Goal: Task Accomplishment & Management: Use online tool/utility

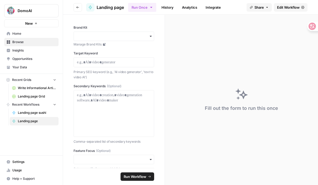
click at [37, 103] on span "Recent Workflows" at bounding box center [25, 104] width 27 height 5
click at [29, 34] on span "Home" at bounding box center [34, 33] width 44 height 5
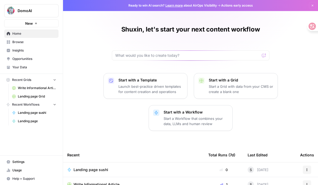
click at [28, 41] on span "Browse" at bounding box center [34, 42] width 44 height 5
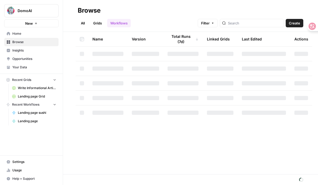
click at [26, 54] on link "Insights" at bounding box center [31, 50] width 54 height 8
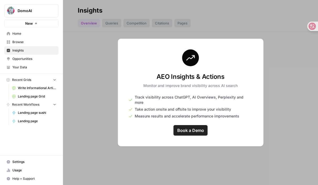
click at [26, 72] on nav "Home Browse Insights Opportunities Your Data" at bounding box center [31, 50] width 63 height 46
click at [52, 104] on button "Recent Workflows" at bounding box center [31, 105] width 54 height 8
click at [35, 32] on span "Home" at bounding box center [34, 33] width 44 height 5
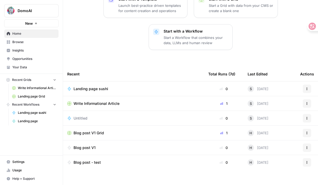
scroll to position [89, 0]
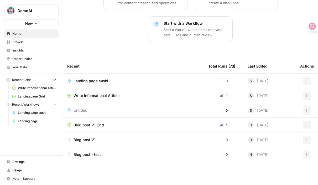
click at [107, 160] on td "Blog post - test" at bounding box center [133, 154] width 141 height 15
click at [102, 155] on div "Blog post - test" at bounding box center [90, 154] width 32 height 5
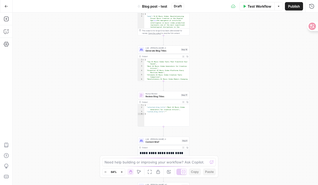
click at [7, 8] on button "Go Back" at bounding box center [6, 6] width 9 height 9
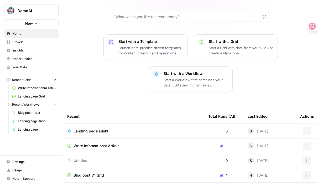
scroll to position [89, 0]
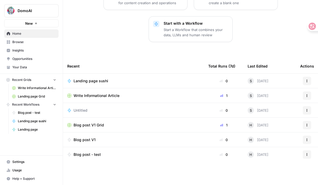
click at [308, 138] on icon "button" at bounding box center [306, 139] width 3 height 3
click at [202, 137] on td "Blog post V1" at bounding box center [133, 139] width 141 height 14
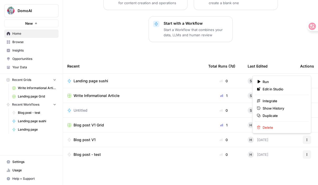
click at [305, 138] on button "Actions" at bounding box center [307, 139] width 8 height 8
click at [266, 115] on span "Duplicate" at bounding box center [284, 115] width 42 height 5
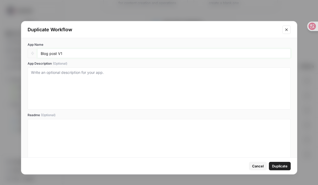
click at [160, 53] on input "Blog post V1" at bounding box center [164, 53] width 246 height 5
type input "Blog post sushi"
click at [275, 165] on span "Duplicate" at bounding box center [279, 165] width 15 height 5
click at [276, 167] on span "Duplicate" at bounding box center [279, 165] width 15 height 5
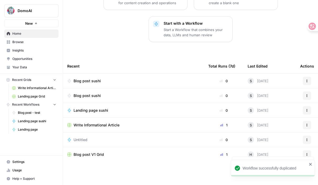
click at [313, 81] on div "Actions" at bounding box center [307, 81] width 14 height 8
click at [307, 80] on icon "button" at bounding box center [307, 80] width 1 height 1
click at [285, 104] on span "Delete" at bounding box center [284, 104] width 42 height 5
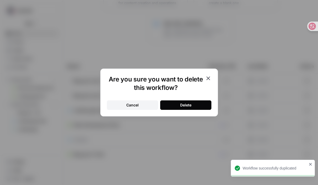
click at [189, 103] on div "Delete" at bounding box center [185, 104] width 11 height 5
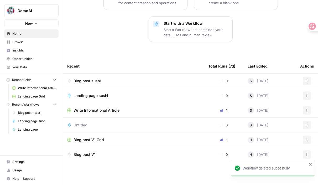
click at [311, 79] on div "Actions" at bounding box center [307, 81] width 14 height 8
click at [308, 80] on icon "button" at bounding box center [306, 80] width 3 height 3
click at [188, 82] on div "Blog post sushi" at bounding box center [133, 80] width 133 height 5
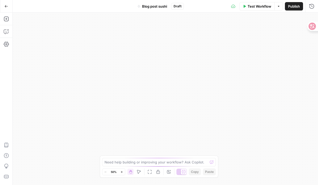
click at [174, 83] on div "Workflow Set Inputs Inputs Google Search Google Search Step 34 Output Expand Ou…" at bounding box center [165, 99] width 305 height 172
drag, startPoint x: 173, startPoint y: 80, endPoint x: 173, endPoint y: 52, distance: 28.4
click at [173, 52] on div "Workflow Set Inputs Inputs Google Search Google Search Step 34 Output Expand Ou…" at bounding box center [165, 99] width 305 height 172
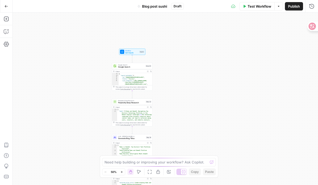
drag, startPoint x: 182, startPoint y: 64, endPoint x: 117, endPoint y: 19, distance: 78.9
click at [117, 19] on div "Workflow Set Inputs Inputs Google Search Google Search Step 34 Output Expand Ou…" at bounding box center [165, 99] width 305 height 172
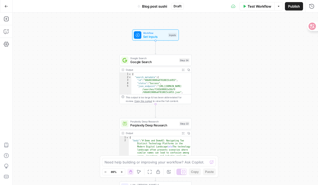
drag, startPoint x: 94, startPoint y: 69, endPoint x: 112, endPoint y: 67, distance: 18.2
click at [112, 68] on div "Workflow Set Inputs Inputs Google Search Google Search Step 34 Output Expand Ou…" at bounding box center [165, 99] width 305 height 172
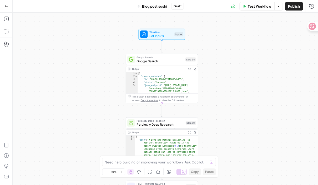
drag, startPoint x: 112, startPoint y: 67, endPoint x: 118, endPoint y: 67, distance: 6.0
click at [118, 67] on div "Workflow Set Inputs Inputs Google Search Google Search Step 34 Output Expand Ou…" at bounding box center [165, 99] width 305 height 172
click at [157, 31] on span "Workflow" at bounding box center [160, 32] width 23 height 4
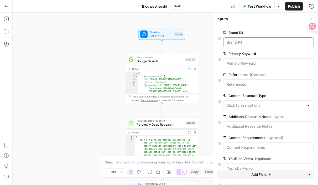
click at [252, 44] on Kit "Brand Kit" at bounding box center [269, 42] width 84 height 5
click at [242, 43] on Kit "Brand Kit" at bounding box center [269, 42] width 84 height 5
click at [291, 35] on button "edit field" at bounding box center [296, 32] width 20 height 6
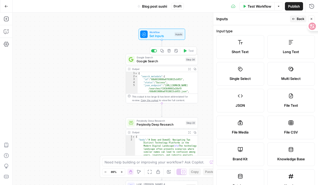
click at [172, 60] on span "Google Search" at bounding box center [160, 61] width 47 height 5
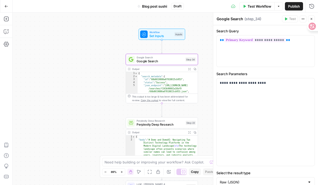
click at [172, 38] on div "Workflow Set Inputs Inputs Test Step" at bounding box center [161, 34] width 43 height 8
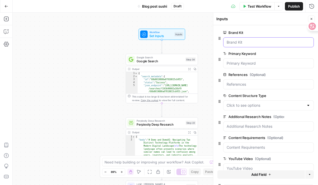
click at [246, 40] on Kit "Brand Kit" at bounding box center [269, 42] width 84 height 5
click at [240, 44] on Kit "Brand Kit" at bounding box center [269, 42] width 84 height 5
click at [298, 33] on span "edit field" at bounding box center [294, 32] width 12 height 4
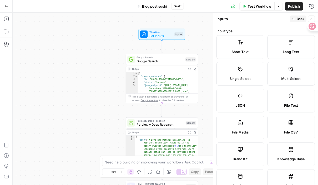
click at [274, 23] on header "Inputs Back Close" at bounding box center [265, 19] width 105 height 13
click at [298, 20] on span "Back" at bounding box center [301, 19] width 8 height 5
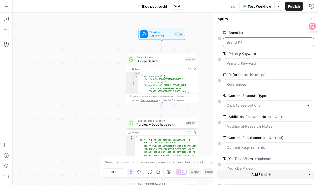
click at [249, 41] on Kit "Brand Kit" at bounding box center [269, 42] width 84 height 5
click at [243, 43] on Kit "Brand Kit" at bounding box center [269, 42] width 84 height 5
click at [236, 43] on Kit "Brand Kit" at bounding box center [269, 42] width 84 height 5
click at [218, 40] on icon "button" at bounding box center [219, 38] width 4 height 4
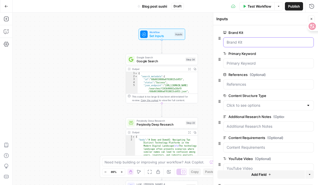
click at [235, 43] on Kit "Brand Kit" at bounding box center [269, 42] width 84 height 5
click at [237, 61] on Keyword "Primary Keyword" at bounding box center [269, 63] width 84 height 5
click at [240, 62] on Keyword "Primary Keyword" at bounding box center [269, 63] width 84 height 5
click at [171, 38] on span "Set Inputs" at bounding box center [160, 36] width 23 height 5
click at [178, 37] on div "Workflow Set Inputs Inputs Test Step" at bounding box center [161, 34] width 43 height 8
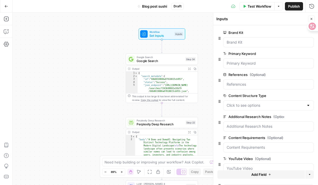
click at [218, 37] on div "Brand Kit edit field Delete group" at bounding box center [265, 39] width 96 height 21
click at [220, 37] on icon "button" at bounding box center [220, 38] width 2 height 3
click at [196, 44] on div "Workflow Set Inputs Inputs Google Search Google Search Step 34 Output Expand Ou…" at bounding box center [165, 99] width 305 height 172
click at [176, 34] on div "Inputs" at bounding box center [178, 34] width 9 height 4
click at [231, 42] on Kit "Brand Kit" at bounding box center [269, 42] width 84 height 5
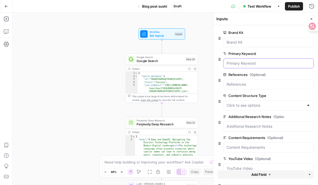
click at [239, 65] on Keyword "Primary Keyword" at bounding box center [269, 63] width 84 height 5
click at [296, 31] on span "edit field" at bounding box center [294, 32] width 12 height 4
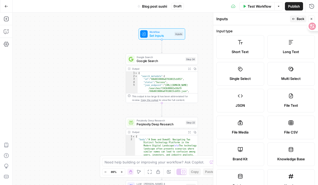
click at [312, 19] on icon "button" at bounding box center [311, 18] width 3 height 3
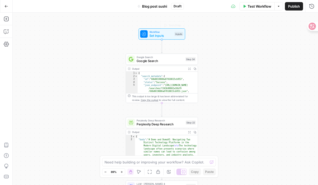
click at [171, 35] on span "Set Inputs" at bounding box center [160, 35] width 23 height 5
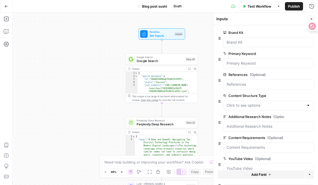
click at [254, 4] on span "Test Workflow" at bounding box center [260, 6] width 24 height 5
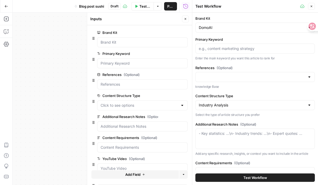
click at [222, 30] on div "DomoAI" at bounding box center [254, 28] width 119 height 10
type input "DomoAI"
click at [224, 66] on span "(Optional)" at bounding box center [225, 67] width 16 height 5
click at [224, 74] on input "References (Optional)" at bounding box center [252, 76] width 106 height 5
click at [228, 49] on input "Primary Keyword" at bounding box center [255, 48] width 113 height 5
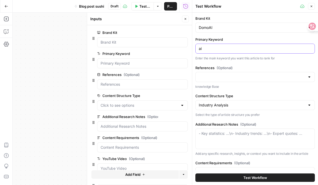
type input "爱"
type input "ai in social media"
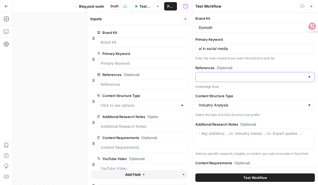
click at [222, 78] on input "References (Optional)" at bounding box center [252, 76] width 106 height 5
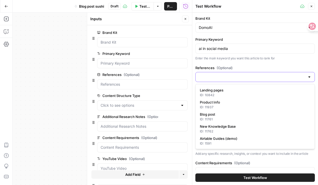
click at [222, 78] on input "References (Optional)" at bounding box center [252, 76] width 106 height 5
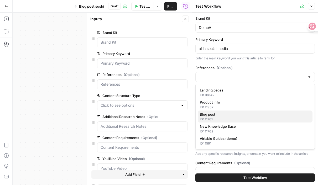
click at [225, 118] on div "ID: 11761" at bounding box center [255, 119] width 111 height 5
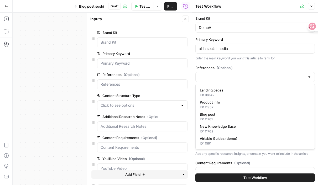
type input "Blog post"
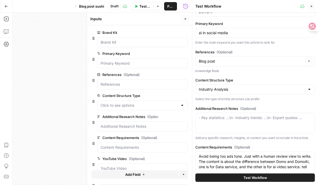
scroll to position [16, 0]
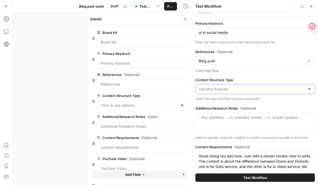
click at [237, 90] on input "Content Structure Type" at bounding box center [252, 88] width 106 height 5
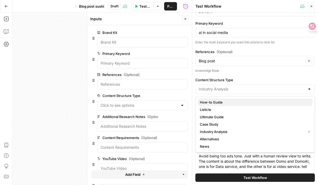
click at [218, 103] on span "How-to Guide" at bounding box center [254, 101] width 108 height 5
type input "How-to Guide"
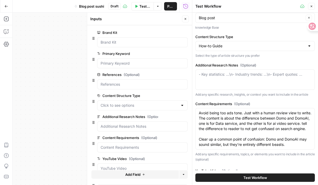
scroll to position [61, 0]
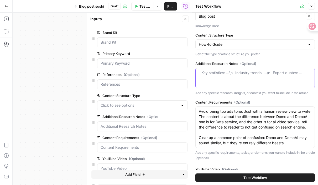
click at [260, 72] on textarea "Additional Research Notes (Optional)" at bounding box center [255, 72] width 113 height 5
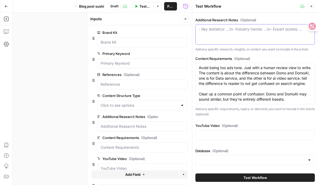
scroll to position [109, 0]
click at [250, 85] on textarea "Avoid being too ads tone. Just with a human review view to write. The content i…" at bounding box center [255, 83] width 113 height 37
drag, startPoint x: 253, startPoint y: 67, endPoint x: 263, endPoint y: 98, distance: 33.5
click at [263, 98] on textarea "Avoid being too ads tone. Just with a human review view to write. The content i…" at bounding box center [255, 83] width 113 height 37
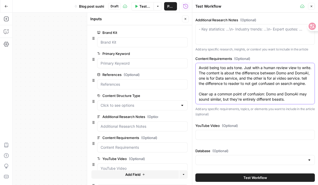
click at [269, 84] on textarea "Avoid being too ads tone. Just with a human review view to write. The content i…" at bounding box center [255, 83] width 113 height 37
drag, startPoint x: 289, startPoint y: 97, endPoint x: 239, endPoint y: 75, distance: 55.0
click at [239, 75] on textarea "Avoid being too ads tone. Just with a human review view to write. The content i…" at bounding box center [255, 83] width 113 height 37
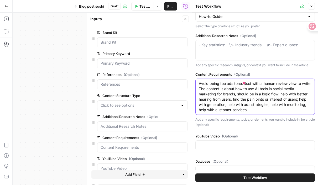
scroll to position [104, 0]
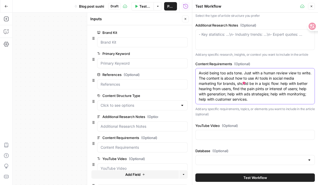
type textarea "Avoid being too ads tone. Just with a human review view to write. The content i…"
click at [228, 133] on input "YouTube Video (Optional)" at bounding box center [255, 134] width 113 height 5
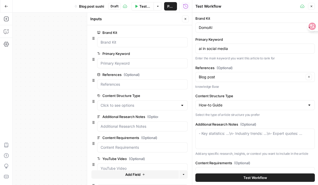
click at [223, 177] on button "Test Workflow" at bounding box center [254, 177] width 119 height 8
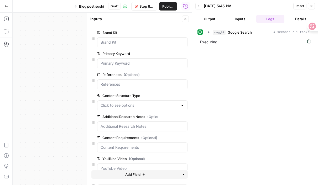
click at [66, 84] on div "Workflow Set Inputs Inputs Google Search Google Search Step 34 Output Expand Ou…" at bounding box center [102, 99] width 179 height 172
click at [48, 75] on div "Workflow Set Inputs Inputs Google Search Google Search Step 34 Output Expand Ou…" at bounding box center [102, 99] width 179 height 172
click at [68, 67] on div "Workflow Set Inputs Inputs Google Search Google Search Step 34 Output Expand Ou…" at bounding box center [102, 99] width 179 height 172
click at [187, 19] on button "Close" at bounding box center [185, 18] width 7 height 7
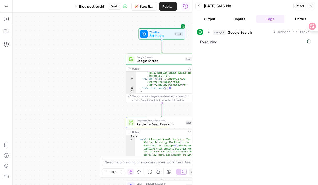
scroll to position [68, 0]
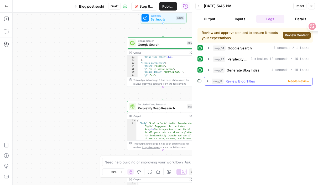
click at [300, 81] on span "Needs Review" at bounding box center [298, 81] width 21 height 5
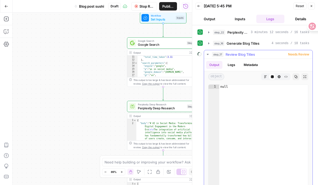
scroll to position [35, 0]
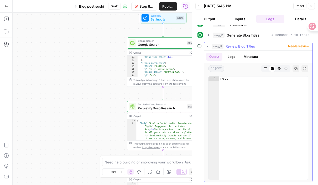
click at [296, 46] on span "Needs Review" at bounding box center [298, 46] width 21 height 5
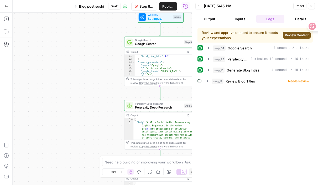
click at [289, 34] on span "Review Content" at bounding box center [297, 35] width 24 height 5
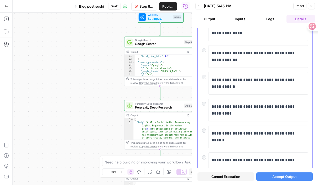
scroll to position [34, 0]
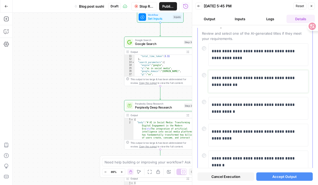
click at [243, 82] on p "**********" at bounding box center [258, 82] width 93 height 14
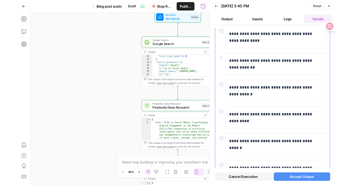
scroll to position [65, 0]
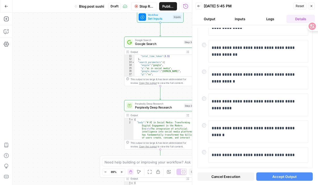
click at [276, 175] on span "Accept Output" at bounding box center [284, 176] width 24 height 5
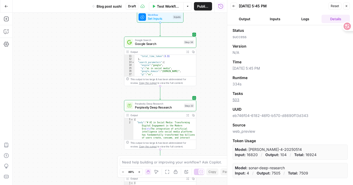
click at [245, 18] on button "Output" at bounding box center [244, 19] width 28 height 8
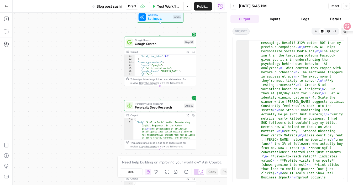
scroll to position [1000, 0]
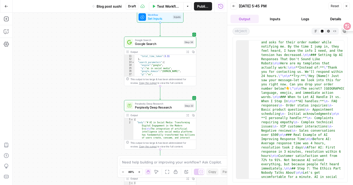
click at [314, 32] on icon "button" at bounding box center [315, 31] width 3 height 3
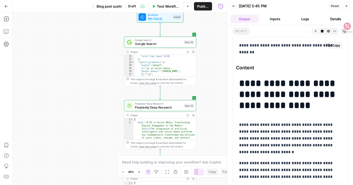
scroll to position [12, 0]
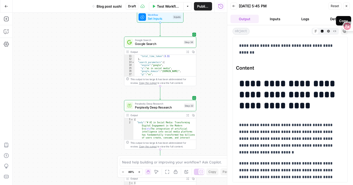
click at [318, 32] on icon "button" at bounding box center [344, 31] width 3 height 3
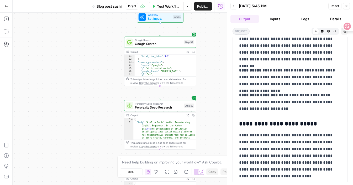
scroll to position [501, 0]
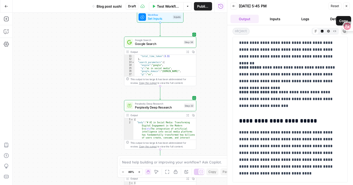
click at [318, 33] on button "Copy" at bounding box center [344, 31] width 7 height 7
click at [170, 22] on div "Workflow Set Inputs Inputs Test Step" at bounding box center [160, 17] width 46 height 11
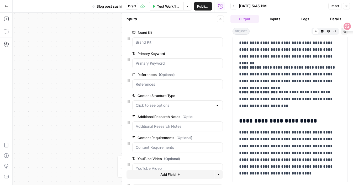
scroll to position [32, 0]
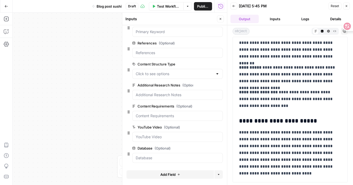
click at [218, 21] on button "Close" at bounding box center [220, 18] width 7 height 7
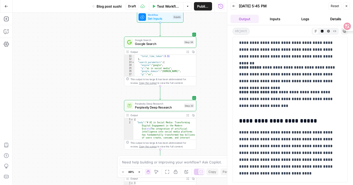
click at [282, 19] on button "Inputs" at bounding box center [275, 19] width 28 height 8
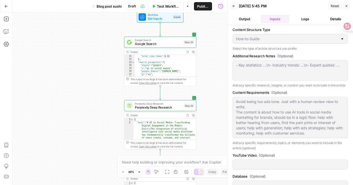
scroll to position [82, 0]
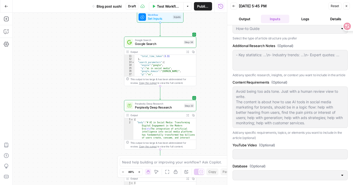
click at [291, 126] on div "Avoid being too ads tone. Just with a human review view to write. The content i…" at bounding box center [290, 106] width 115 height 41
click at [318, 7] on span "Reset" at bounding box center [335, 6] width 8 height 5
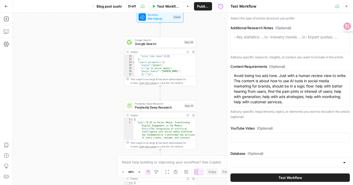
scroll to position [104, 0]
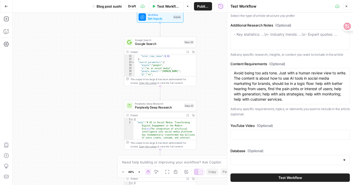
click at [294, 102] on div "Avoid being too ads tone. Just with a human review view to write. The content i…" at bounding box center [289, 86] width 119 height 36
click at [292, 99] on textarea "Avoid being too ads tone. Just with a human review view to write. The content i…" at bounding box center [290, 86] width 113 height 32
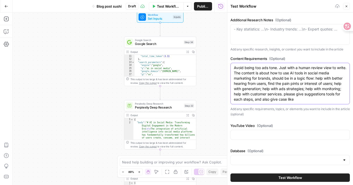
paste textarea "https://www.sprinklr.com/blog/ai-in-social-media/"
type textarea "Avoid being too ads tone. Just with a human review view to write. The content i…"
click at [275, 174] on button "Test Workflow" at bounding box center [289, 177] width 119 height 8
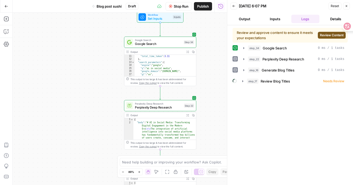
click at [318, 34] on span "Review Content" at bounding box center [332, 35] width 24 height 5
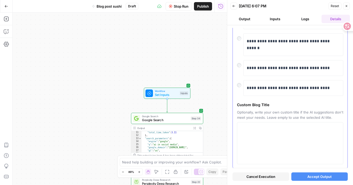
scroll to position [163, 0]
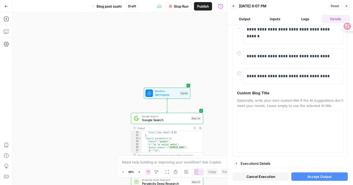
click at [308, 176] on span "Accept Output" at bounding box center [319, 176] width 24 height 5
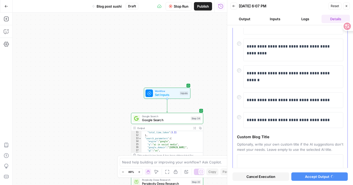
scroll to position [0, 0]
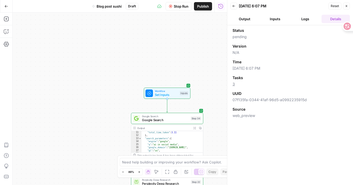
click at [253, 18] on button "Output" at bounding box center [244, 19] width 28 height 8
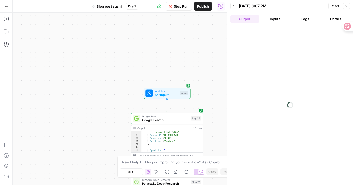
scroll to position [239, 0]
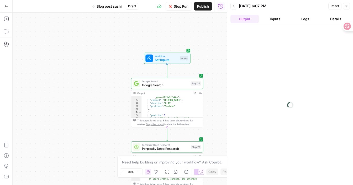
drag, startPoint x: 186, startPoint y: 73, endPoint x: 186, endPoint y: 11, distance: 62.2
click at [186, 11] on div "Go Back Blog post sushi Draft Stop Run Publish Run History Add Steps Copilot Se…" at bounding box center [113, 92] width 227 height 185
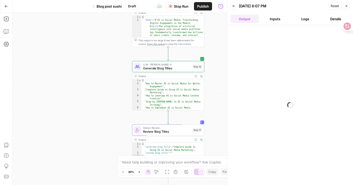
scroll to position [239, 0]
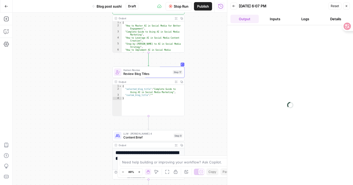
drag, startPoint x: 90, startPoint y: 107, endPoint x: 70, endPoint y: 49, distance: 61.3
click at [70, 49] on div "Workflow Set Inputs Inputs Google Search Google Search Step 34 Output Expand Ou…" at bounding box center [120, 99] width 214 height 172
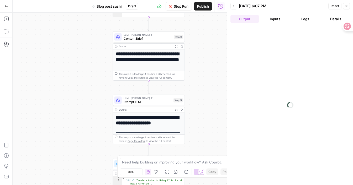
drag, startPoint x: 78, startPoint y: 82, endPoint x: 78, endPoint y: -17, distance: 98.4
click at [78, 0] on html "DomoAI New Home Browse Insights Opportunities Your Data Recent Grids Write Info…" at bounding box center [176, 92] width 353 height 185
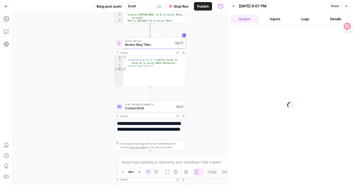
drag, startPoint x: 85, startPoint y: 82, endPoint x: 90, endPoint y: 186, distance: 103.6
click at [90, 185] on html "DomoAI New Home Browse Insights Opportunities Your Data Recent Grids Write Info…" at bounding box center [176, 92] width 353 height 185
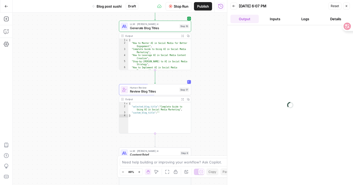
click at [198, 82] on div "Workflow Set Inputs Inputs Google Search Google Search Step 34 Output Expand Ou…" at bounding box center [120, 99] width 214 height 172
click at [166, 92] on span "Review Blog Titles" at bounding box center [154, 91] width 48 height 5
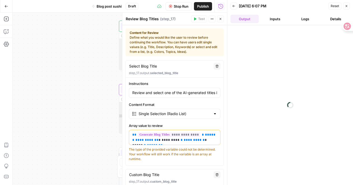
click at [94, 125] on div "Workflow Set Inputs Inputs Google Search Google Search Step 34 Output Expand Ou…" at bounding box center [120, 99] width 214 height 172
click at [223, 20] on button "Close" at bounding box center [220, 18] width 7 height 7
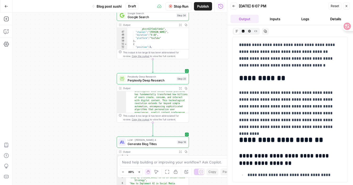
scroll to position [20, 0]
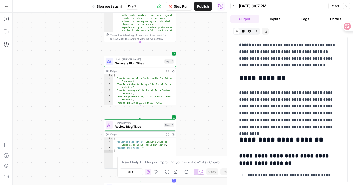
drag, startPoint x: 209, startPoint y: 116, endPoint x: 195, endPoint y: 34, distance: 83.0
click at [195, 34] on div "Workflow Set Inputs Inputs Google Search Google Search Step 34 Output Expand Ou…" at bounding box center [120, 99] width 214 height 172
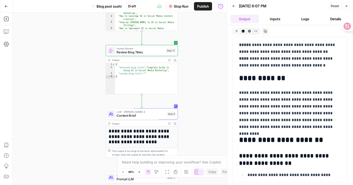
drag, startPoint x: 200, startPoint y: 77, endPoint x: 203, endPoint y: 5, distance: 72.5
click at [203, 5] on div "Go Back Blog post sushi Draft Stop Run Publish Run History Add Steps Copilot Se…" at bounding box center [113, 92] width 227 height 185
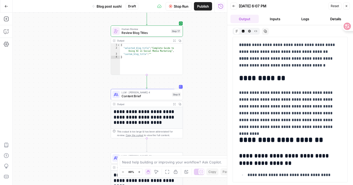
drag, startPoint x: 206, startPoint y: 72, endPoint x: 211, endPoint y: 82, distance: 11.5
click at [211, 82] on div "Workflow Set Inputs Inputs Google Search Google Search Step 34 Output Expand Ou…" at bounding box center [120, 99] width 214 height 172
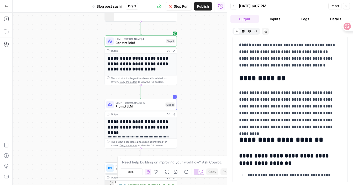
drag, startPoint x: 213, startPoint y: 101, endPoint x: 207, endPoint y: 18, distance: 83.2
click at [207, 18] on div "Workflow Set Inputs Inputs Google Search Google Search Step 34 Output Expand Ou…" at bounding box center [120, 99] width 214 height 172
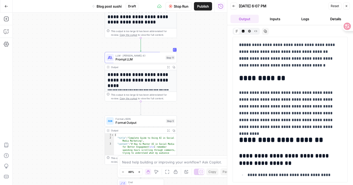
drag, startPoint x: 205, startPoint y: 107, endPoint x: 205, endPoint y: 60, distance: 47.3
click at [205, 60] on div "Workflow Set Inputs Inputs Google Search Google Search Step 34 Output Expand Ou…" at bounding box center [120, 99] width 214 height 172
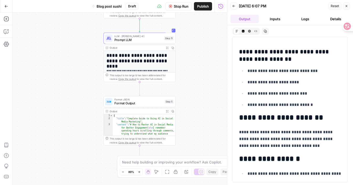
scroll to position [1707, 0]
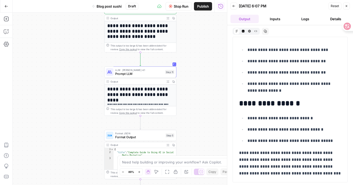
click at [200, 55] on div "Workflow Set Inputs Inputs Google Search Google Search Step 34 Output Expand Ou…" at bounding box center [120, 99] width 214 height 172
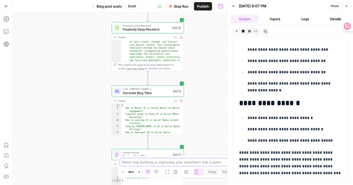
drag, startPoint x: 214, startPoint y: 40, endPoint x: 220, endPoint y: 198, distance: 157.9
click at [220, 185] on html "DomoAI New Home Browse Insights Opportunities Your Data Recent Grids Write Info…" at bounding box center [176, 92] width 353 height 185
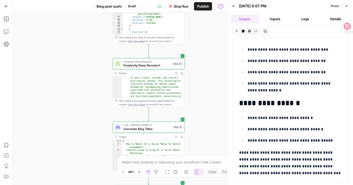
drag, startPoint x: 203, startPoint y: 73, endPoint x: 204, endPoint y: 127, distance: 54.3
click at [204, 127] on div "Workflow Set Inputs Inputs Google Search Google Search Step 34 Output Expand Ou…" at bounding box center [120, 99] width 214 height 172
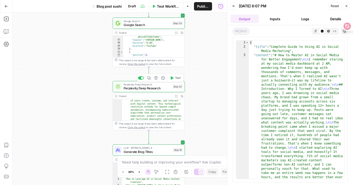
click at [160, 90] on span "Perplexity Deep Research" at bounding box center [147, 88] width 47 height 5
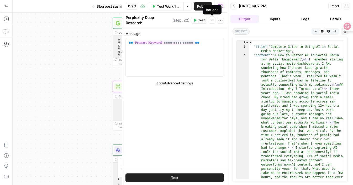
click at [221, 19] on icon "button" at bounding box center [220, 20] width 3 height 3
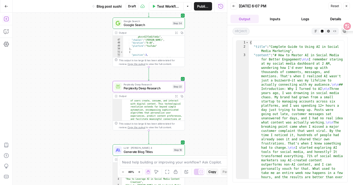
click at [6, 17] on icon "button" at bounding box center [6, 19] width 5 height 5
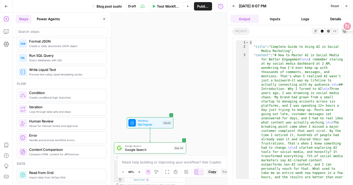
scroll to position [123, 0]
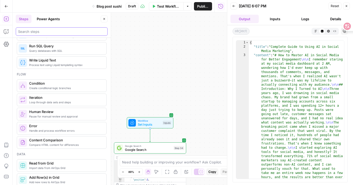
click at [49, 31] on input "search" at bounding box center [61, 31] width 87 height 5
type input "gpt"
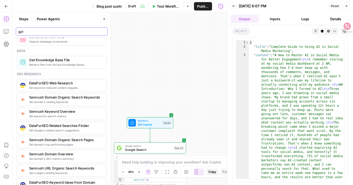
scroll to position [0, 0]
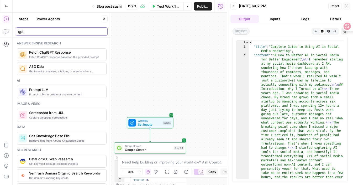
click at [103, 32] on input "gpt" at bounding box center [61, 31] width 87 height 5
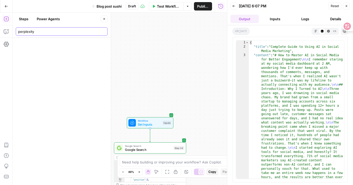
type input "perplexity"
click at [102, 32] on input "perplexity" at bounding box center [61, 31] width 87 height 5
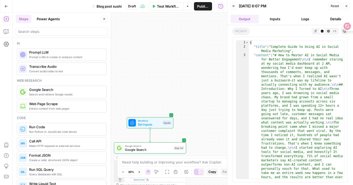
click at [131, 38] on div "Workflow Set Inputs Inputs Google Search Google Search Step 34 Output Expand Ou…" at bounding box center [120, 99] width 214 height 172
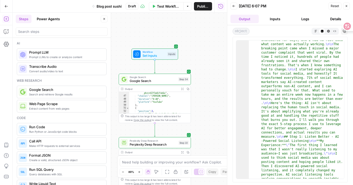
scroll to position [112, 0]
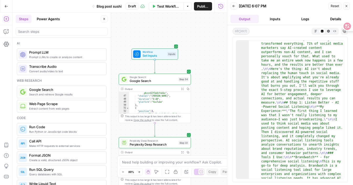
click at [315, 31] on icon "button" at bounding box center [315, 31] width 3 height 3
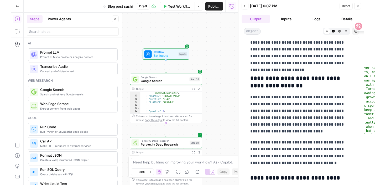
scroll to position [3330, 0]
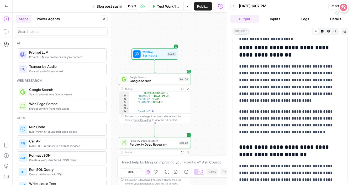
drag, startPoint x: 346, startPoint y: 25, endPoint x: 345, endPoint y: -1, distance: 26.5
click at [345, 0] on html "DomoAI New Home Browse Insights Opportunities Your Data Recent Grids Write Info…" at bounding box center [176, 92] width 353 height 185
click at [344, 32] on icon "button" at bounding box center [344, 31] width 3 height 3
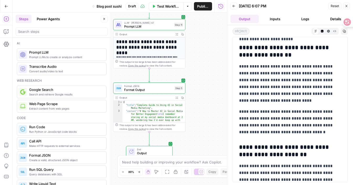
drag, startPoint x: 190, startPoint y: 61, endPoint x: 187, endPoint y: 149, distance: 88.5
click at [188, 150] on div "Workflow Set Inputs Inputs Google Search Google Search Step 34 Output Expand Ou…" at bounding box center [120, 99] width 214 height 172
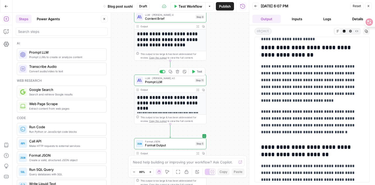
click at [177, 80] on span "Prompt LLM" at bounding box center [169, 82] width 48 height 5
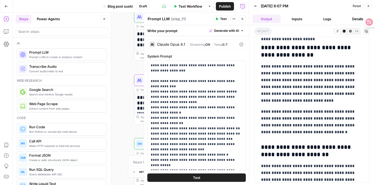
click at [245, 19] on button "Close" at bounding box center [242, 18] width 7 height 7
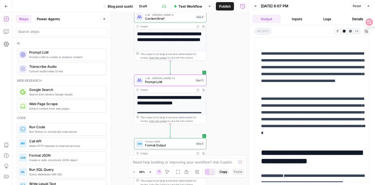
scroll to position [0, 0]
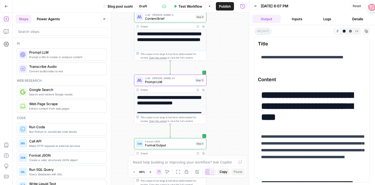
drag, startPoint x: 368, startPoint y: 21, endPoint x: 371, endPoint y: -30, distance: 51.0
click at [353, 0] on html "DomoAI New Home Browse Insights Opportunities Your Data Recent Grids Write Info…" at bounding box center [187, 92] width 375 height 185
click at [353, 33] on button "Copy" at bounding box center [366, 31] width 7 height 7
drag, startPoint x: 366, startPoint y: 31, endPoint x: 342, endPoint y: 53, distance: 32.5
click at [342, 53] on html "DomoAI New Home Browse Insights Opportunities Your Data Recent Grids Write Info…" at bounding box center [187, 92] width 375 height 185
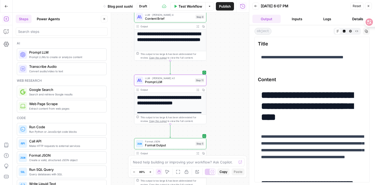
click at [353, 44] on span "Title" at bounding box center [312, 43] width 108 height 7
click at [353, 30] on icon "button" at bounding box center [366, 31] width 3 height 3
click at [292, 18] on button "Inputs" at bounding box center [297, 19] width 28 height 8
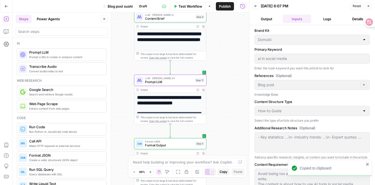
click at [274, 19] on button "Output" at bounding box center [266, 19] width 28 height 8
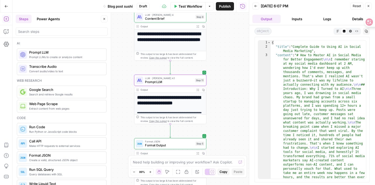
click at [257, 5] on button "Back" at bounding box center [255, 6] width 7 height 7
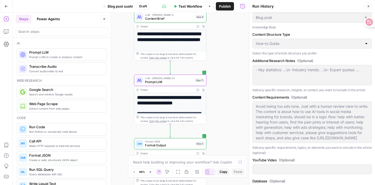
scroll to position [84, 0]
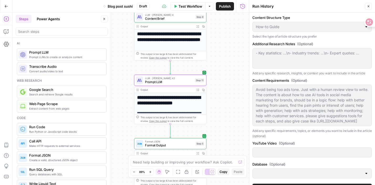
click at [283, 21] on div "Content Structure Type How-to Guide Select the type of article structure you pr…" at bounding box center [311, 27] width 119 height 24
click at [199, 7] on span "Test Workflow" at bounding box center [191, 6] width 24 height 5
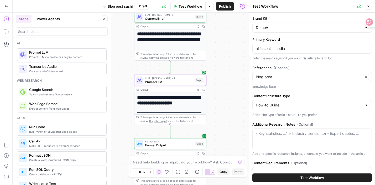
scroll to position [115, 0]
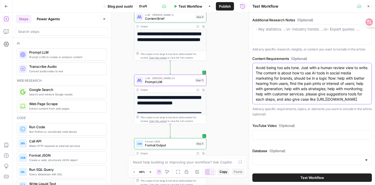
click at [332, 101] on textarea "Avoid being too ads tone. Just with a human review view to write. The content i…" at bounding box center [312, 83] width 113 height 37
drag, startPoint x: 347, startPoint y: 99, endPoint x: 311, endPoint y: 93, distance: 36.6
click at [311, 93] on textarea "Avoid being too ads tone. Just with a human review view to write. The content i…" at bounding box center [312, 83] width 113 height 37
click at [301, 101] on textarea "Avoid being too ads tone. Just with a human review view to write. The content i…" at bounding box center [312, 83] width 113 height 37
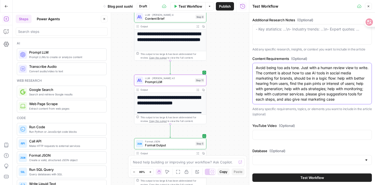
click at [339, 100] on textarea "Avoid being too ads tone. Just with a human review view to write. The content i…" at bounding box center [312, 83] width 113 height 37
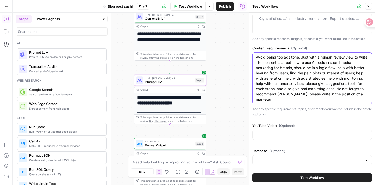
type textarea "Avoid being too ads tone. Just with a human review view to write. The content i…"
click at [318, 176] on span "Test Workflow" at bounding box center [312, 177] width 24 height 5
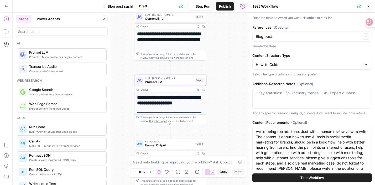
scroll to position [0, 0]
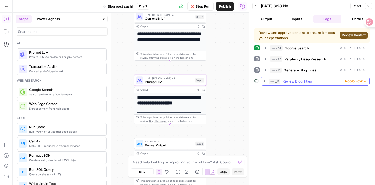
click at [353, 81] on span "Needs Review" at bounding box center [355, 81] width 21 height 5
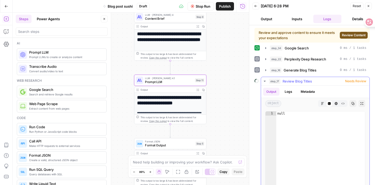
click at [353, 81] on span "Needs Review" at bounding box center [355, 81] width 21 height 5
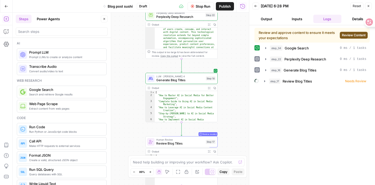
click at [276, 102] on div "Review and approve content to ensure it meets your expectations Review Content …" at bounding box center [311, 105] width 115 height 154
click at [350, 36] on span "Review Content" at bounding box center [354, 35] width 24 height 5
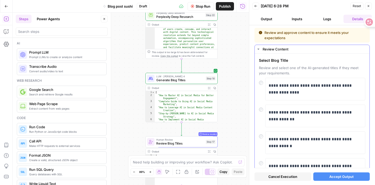
scroll to position [34, 0]
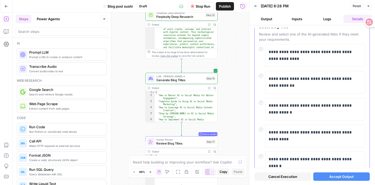
click at [262, 78] on div "**********" at bounding box center [312, 82] width 106 height 23
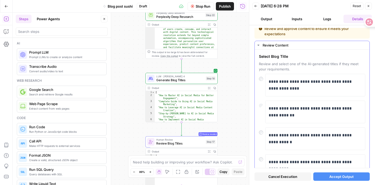
scroll to position [0, 0]
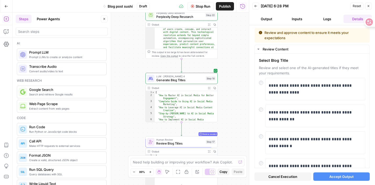
click at [330, 176] on span "Accept Output" at bounding box center [341, 176] width 24 height 5
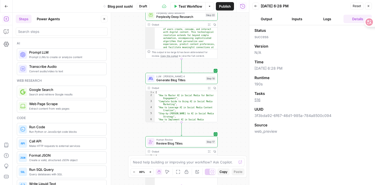
click at [267, 17] on button "Output" at bounding box center [266, 19] width 28 height 8
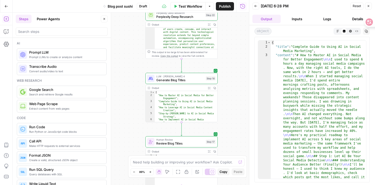
click at [337, 31] on icon "button" at bounding box center [337, 31] width 3 height 3
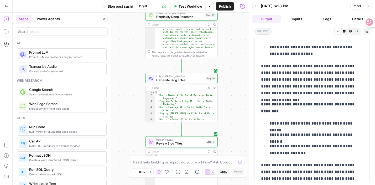
scroll to position [4594, 0]
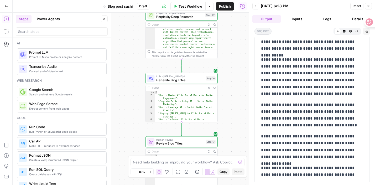
click at [353, 31] on icon "button" at bounding box center [366, 31] width 3 height 3
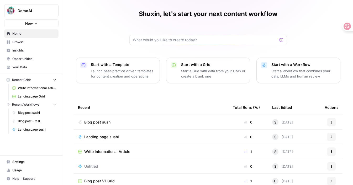
click at [48, 22] on button "New" at bounding box center [31, 23] width 54 height 8
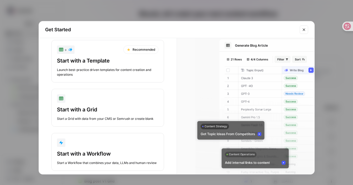
scroll to position [20, 0]
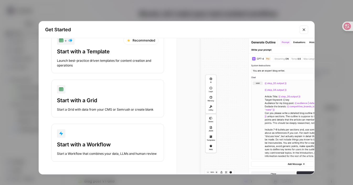
click at [90, 134] on div "button" at bounding box center [108, 133] width 102 height 8
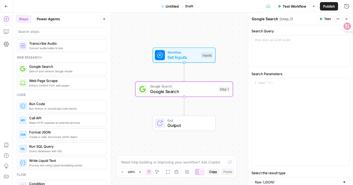
scroll to position [35, 0]
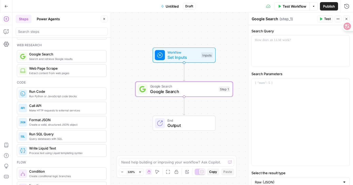
drag, startPoint x: 59, startPoint y: 55, endPoint x: 87, endPoint y: 4, distance: 59.0
click at [54, 31] on input "search" at bounding box center [61, 31] width 87 height 5
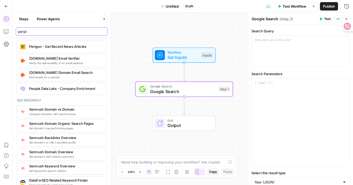
scroll to position [0, 0]
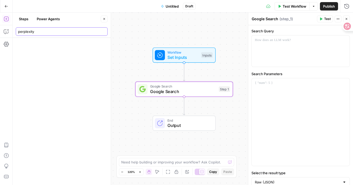
click at [20, 32] on input "perplexity" at bounding box center [61, 31] width 87 height 5
type input "Perplexity"
click at [50, 28] on div "Perplexity" at bounding box center [62, 31] width 92 height 8
click at [100, 32] on input "Perplexity" at bounding box center [61, 31] width 87 height 5
click at [106, 32] on div "Perplexity" at bounding box center [62, 31] width 92 height 8
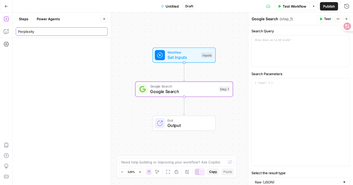
click at [104, 32] on input "Perplexity" at bounding box center [61, 31] width 87 height 5
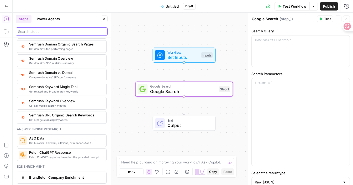
scroll to position [589, 0]
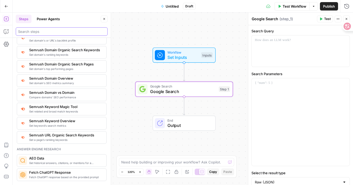
click at [61, 29] on input "search" at bounding box center [61, 31] width 87 height 5
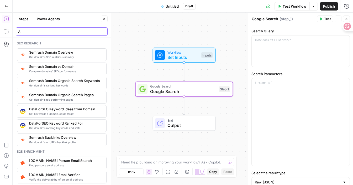
type input "A"
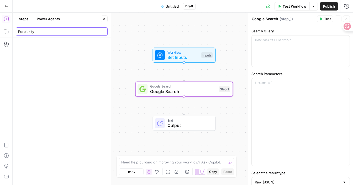
type input "Perplexity"
click at [104, 33] on input "Perplexity" at bounding box center [61, 31] width 87 height 5
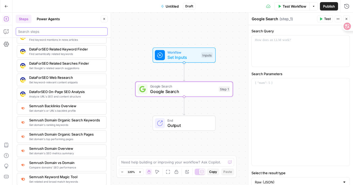
scroll to position [635, 0]
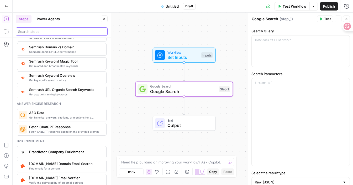
click at [44, 33] on input "search" at bounding box center [61, 31] width 87 height 5
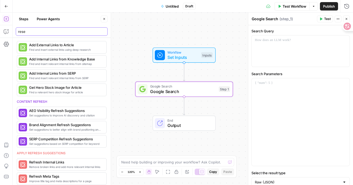
scroll to position [373, 0]
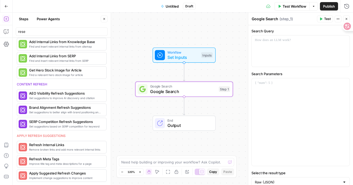
click at [38, 35] on div "rese" at bounding box center [62, 31] width 92 height 8
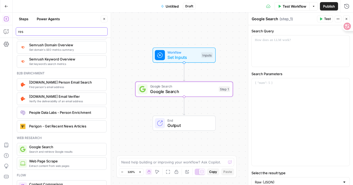
scroll to position [913, 0]
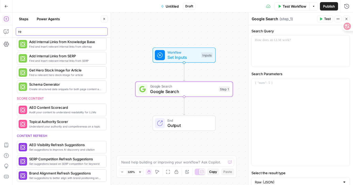
type input "r"
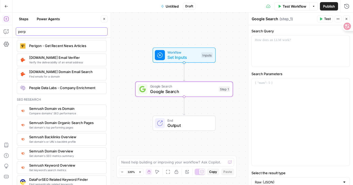
scroll to position [0, 0]
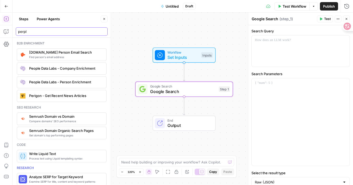
type input "perpl"
click at [102, 31] on input "perpl" at bounding box center [61, 31] width 87 height 5
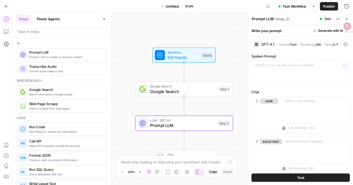
click at [293, 46] on div "| Format Text | Streaming ON | Temp 0.7" at bounding box center [309, 44] width 65 height 5
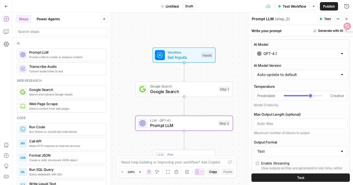
click at [288, 59] on div "AI Model GPT-4.1 AI Model Version Auto-update to default Temperature Predictabl…" at bounding box center [300, 130] width 98 height 182
click at [288, 56] on div "GPT-4.1" at bounding box center [301, 54] width 94 height 10
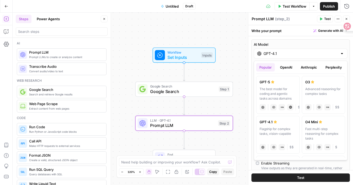
click at [308, 67] on button "Anthropic" at bounding box center [309, 67] width 23 height 8
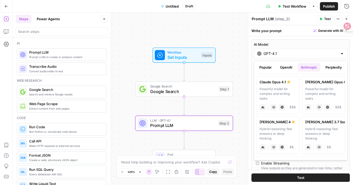
click at [327, 67] on button "Perplexity" at bounding box center [333, 67] width 23 height 8
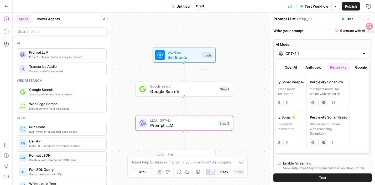
scroll to position [0, 38]
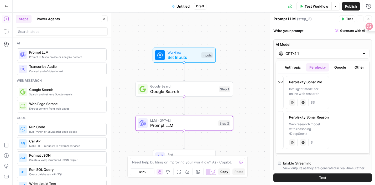
click at [332, 64] on button "Google" at bounding box center [340, 67] width 18 height 8
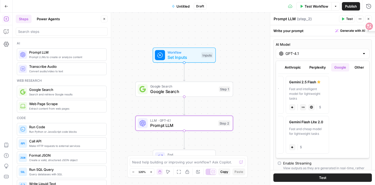
click at [353, 68] on button "Other" at bounding box center [359, 67] width 16 height 8
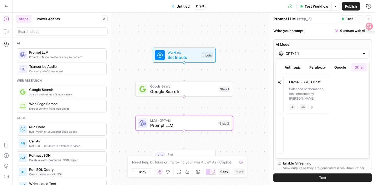
click at [290, 66] on button "Anthropic" at bounding box center [292, 67] width 23 height 8
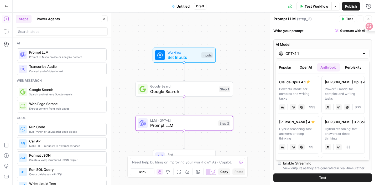
scroll to position [0, 0]
click at [305, 66] on button "OpenAI" at bounding box center [308, 67] width 19 height 8
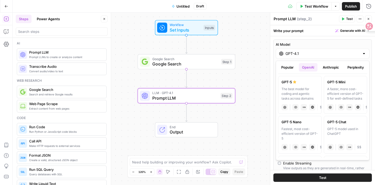
click at [353, 68] on button "Perplexity" at bounding box center [355, 67] width 23 height 8
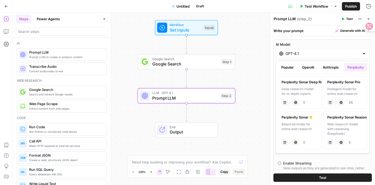
click at [300, 89] on div "Deep research model for in-depth reports" at bounding box center [299, 91] width 37 height 9
type input "Perplexity Sonar Deep Research"
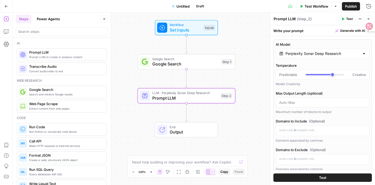
click at [266, 95] on div "Workflow Set Inputs Inputs Google Search Google Search Step 1 LLM · Perplexity …" at bounding box center [194, 99] width 362 height 172
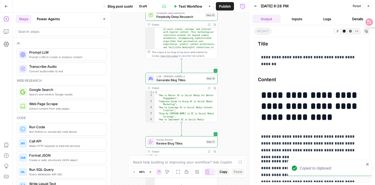
scroll to position [4594, 0]
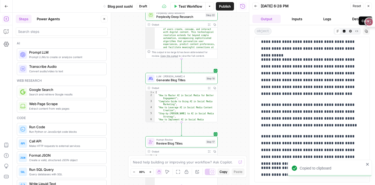
click at [366, 32] on icon "button" at bounding box center [366, 31] width 3 height 3
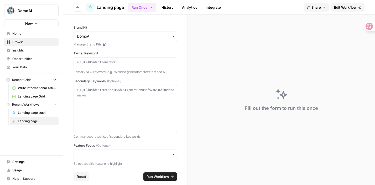
click at [39, 111] on span "Landing page sushi" at bounding box center [37, 112] width 38 height 5
click at [22, 33] on span "Home" at bounding box center [34, 33] width 44 height 5
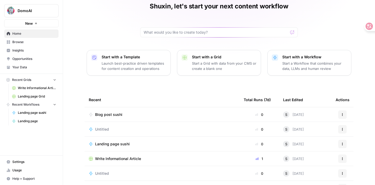
scroll to position [24, 0]
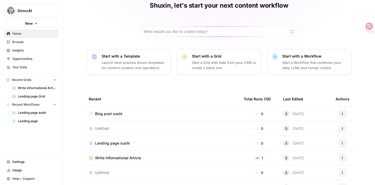
click at [125, 113] on div "Blog post sushi" at bounding box center [111, 113] width 32 height 5
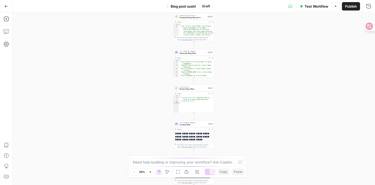
click at [320, 32] on div "Workflow Set Inputs Inputs Google Search Google Search Step 34 Output Expand Ou…" at bounding box center [194, 99] width 362 height 172
click at [320, 7] on span "Test Workflow" at bounding box center [317, 6] width 24 height 5
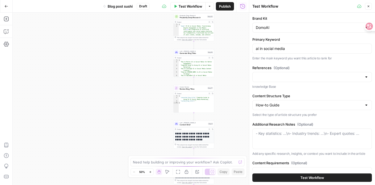
type input "Blog post"
click at [193, 139] on h1 "**********" at bounding box center [194, 136] width 38 height 9
click at [200, 135] on h1 "**********" at bounding box center [194, 136] width 38 height 9
click at [212, 129] on icon "button" at bounding box center [212, 128] width 1 height 1
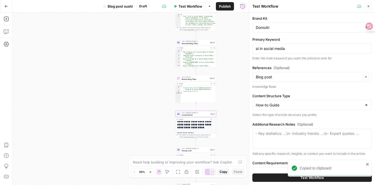
click at [192, 126] on h1 "**********" at bounding box center [196, 124] width 38 height 9
click at [191, 129] on div "**********" at bounding box center [196, 157] width 40 height 76
click at [193, 136] on div "This output is too large & has been abbreviated for review. Copy the output to …" at bounding box center [197, 136] width 36 height 4
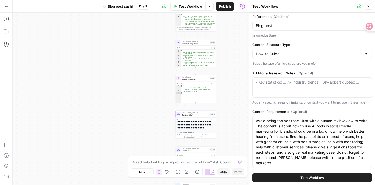
scroll to position [79, 0]
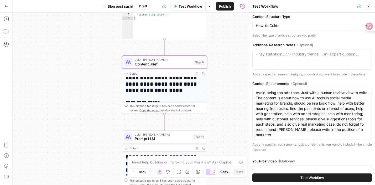
click at [196, 74] on icon "button" at bounding box center [196, 73] width 3 height 3
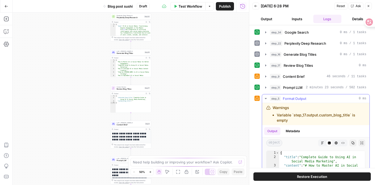
click at [322, 143] on icon "button" at bounding box center [322, 142] width 3 height 3
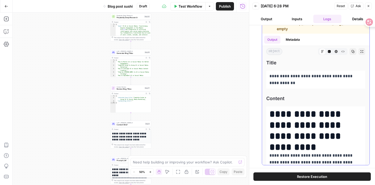
click at [353, 51] on icon "button" at bounding box center [352, 51] width 3 height 3
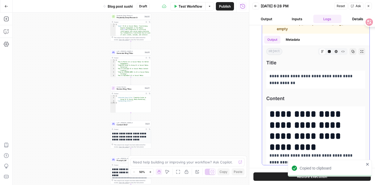
click at [362, 52] on icon "button" at bounding box center [361, 51] width 3 height 3
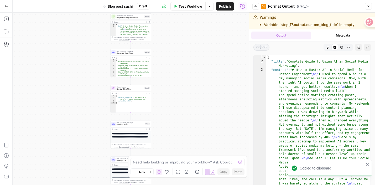
click at [329, 46] on icon "button" at bounding box center [327, 47] width 3 height 3
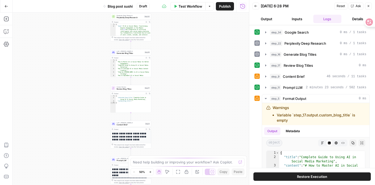
click at [268, 20] on button "Output" at bounding box center [266, 19] width 28 height 8
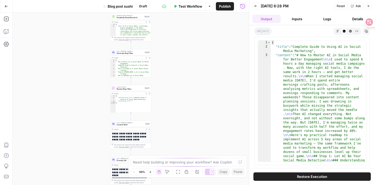
click at [339, 30] on button "Markdown" at bounding box center [337, 31] width 6 height 6
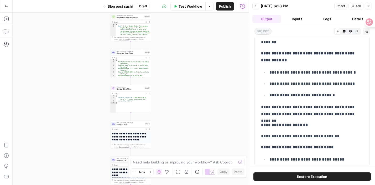
scroll to position [4087, 0]
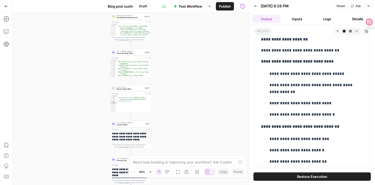
click at [299, 23] on button "Inputs" at bounding box center [297, 19] width 28 height 8
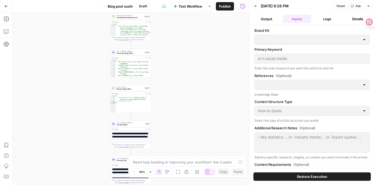
type input "DomoAI"
type input "Blog post"
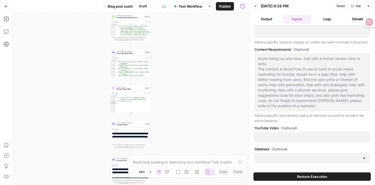
scroll to position [111, 0]
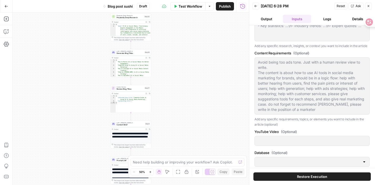
click at [306, 177] on span "Restore Execution" at bounding box center [312, 176] width 30 height 5
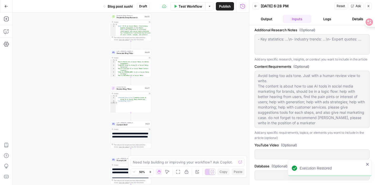
scroll to position [98, 0]
click at [368, 163] on icon "close" at bounding box center [368, 164] width 4 height 4
click at [198, 6] on span "Test Workflow" at bounding box center [191, 6] width 24 height 5
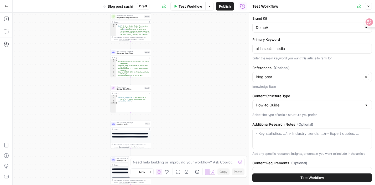
scroll to position [115, 0]
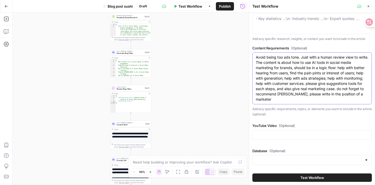
click at [303, 87] on textarea "Avoid being too ads tone. Just with a human review view to write. The content i…" at bounding box center [312, 78] width 113 height 47
drag, startPoint x: 335, startPoint y: 95, endPoint x: 276, endPoint y: 95, distance: 59.3
click at [276, 95] on textarea "Avoid being too ads tone. Just with a human review view to write. The content i…" at bounding box center [312, 78] width 113 height 47
click at [332, 95] on textarea "Avoid being too ads tone. Just with a human review view to write. The content i…" at bounding box center [312, 78] width 113 height 47
click at [333, 95] on textarea "Avoid being too ads tone. Just with a human review view to write. The content i…" at bounding box center [312, 78] width 113 height 47
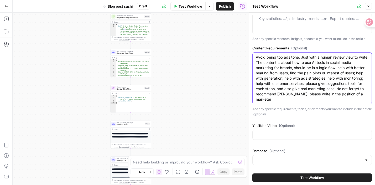
click at [335, 94] on textarea "Avoid being too ads tone. Just with a human review view to write. The content i…" at bounding box center [312, 78] width 113 height 47
type textarea "Avoid being too ads tone. Just with a human review view to write. The content i…"
click at [323, 178] on span "Test Workflow" at bounding box center [312, 177] width 24 height 5
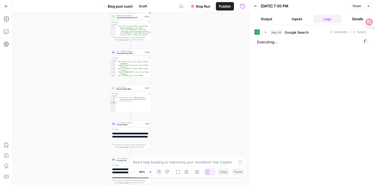
click at [156, 94] on div "Workflow Set Inputs Inputs Google Search Google Search Step 34 Output Expand Ou…" at bounding box center [131, 99] width 236 height 172
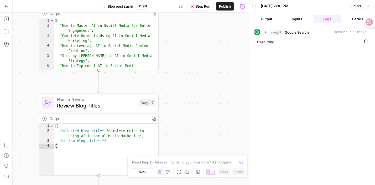
click at [238, 58] on div "Workflow Set Inputs Inputs Google Search Google Search Step 34 Output Expand Ou…" at bounding box center [131, 99] width 236 height 172
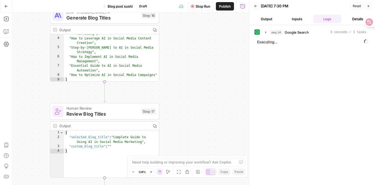
scroll to position [16, 0]
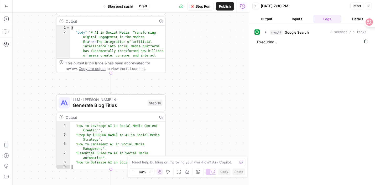
drag, startPoint x: 189, startPoint y: 67, endPoint x: 195, endPoint y: 154, distance: 87.6
click at [195, 154] on div "Workflow Set Inputs Inputs Google Search Google Search Step 34 Output Expand Ou…" at bounding box center [131, 99] width 236 height 172
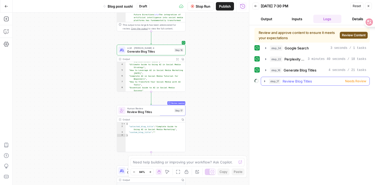
click at [351, 82] on span "Needs Review" at bounding box center [355, 81] width 21 height 5
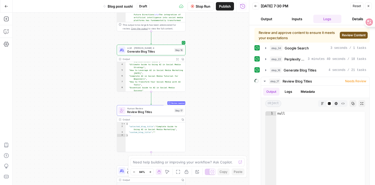
click at [351, 37] on span "Review Content" at bounding box center [354, 35] width 24 height 5
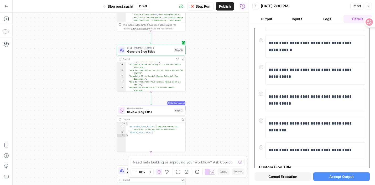
scroll to position [102, 0]
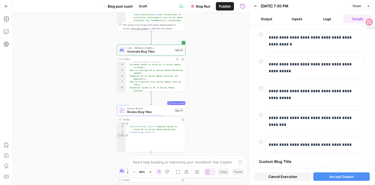
click at [338, 176] on span "Accept Output" at bounding box center [341, 176] width 24 height 5
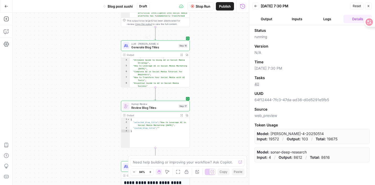
scroll to position [19, 0]
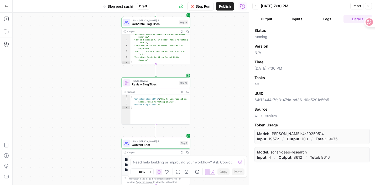
click at [269, 17] on button "Output" at bounding box center [266, 19] width 28 height 8
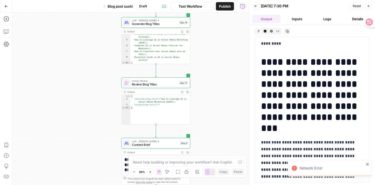
scroll to position [574, 0]
